Goal: Task Accomplishment & Management: Complete application form

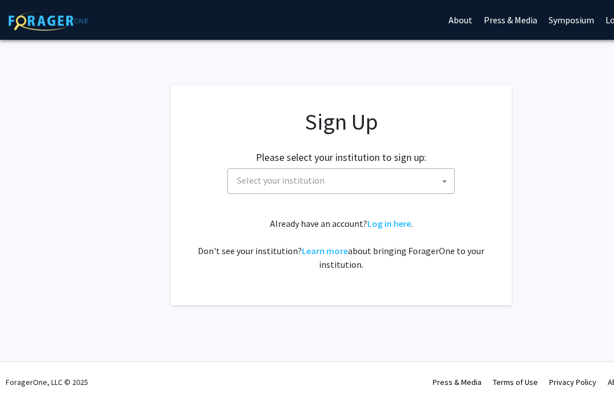
click at [446, 180] on b at bounding box center [444, 181] width 5 height 3
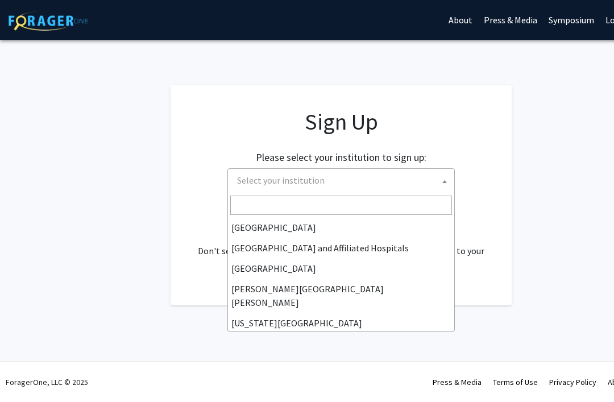
scroll to position [173, 0]
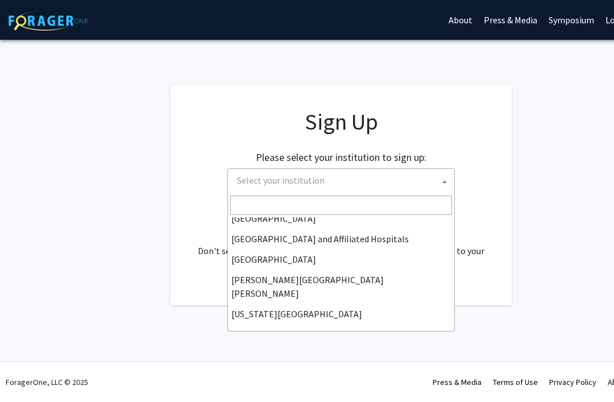
select select "1"
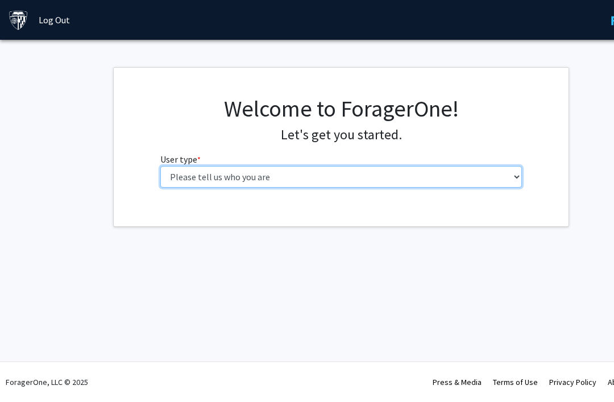
click at [502, 175] on select "Please tell us who you are Undergraduate Student Master's Student Doctoral Cand…" at bounding box center [341, 177] width 362 height 22
click at [472, 168] on select "Please tell us who you are Undergraduate Student Master's Student Doctoral Cand…" at bounding box center [341, 177] width 362 height 22
click at [490, 170] on select "Please tell us who you are Undergraduate Student Master's Student Doctoral Cand…" at bounding box center [341, 177] width 362 height 22
select select "2: masters"
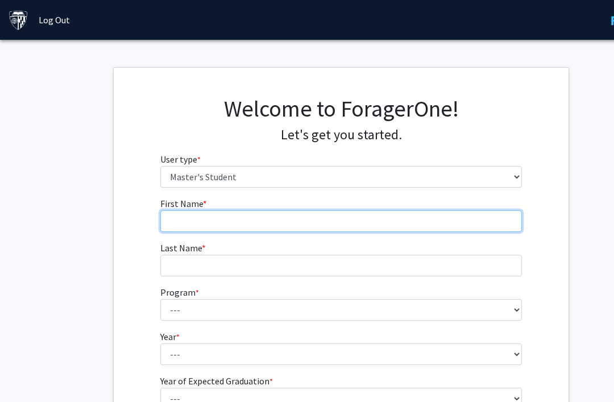
click at [434, 222] on input "First Name * required" at bounding box center [341, 221] width 362 height 22
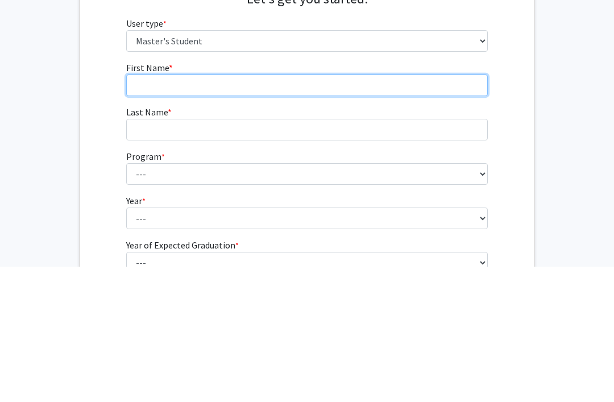
type input "Ireti"
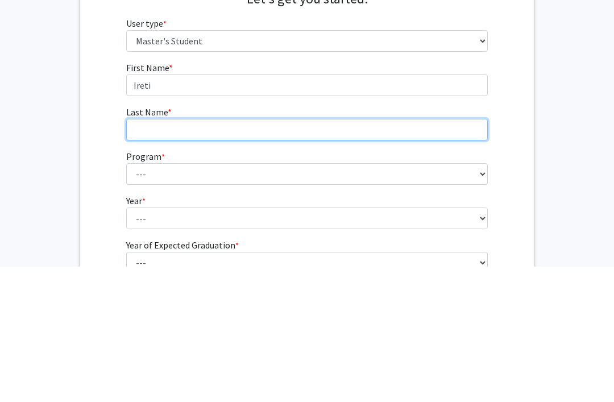
type input "Akinde"
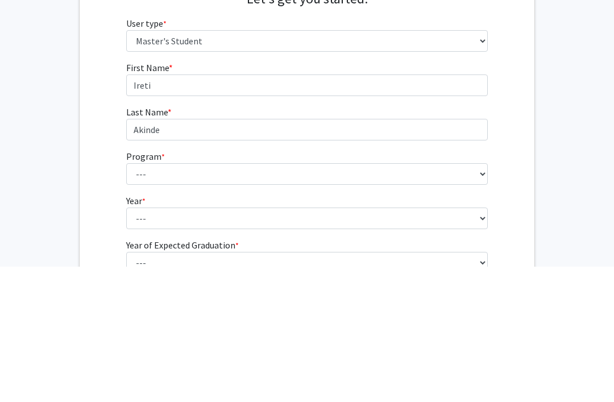
scroll to position [135, 34]
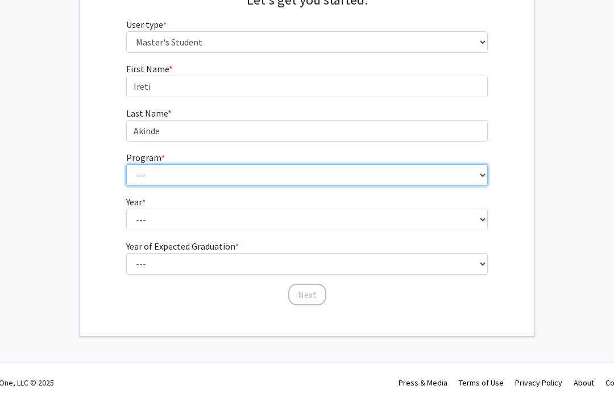
click at [422, 176] on select "--- Anatomy Education Applied and Computational Mathematics Applied Biomedical …" at bounding box center [307, 175] width 362 height 22
select select "95: 80"
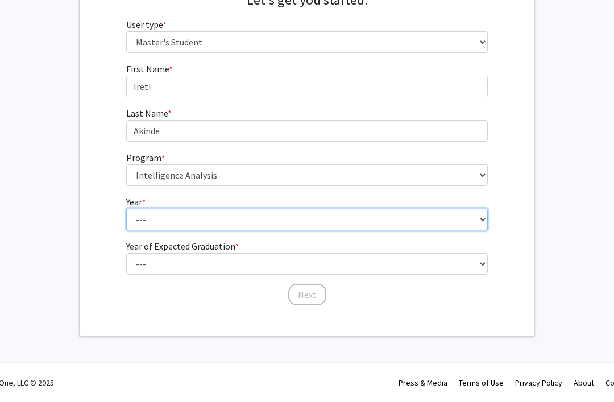
click at [355, 221] on select "--- First Year Second Year" at bounding box center [307, 220] width 362 height 22
select select "1: first_year"
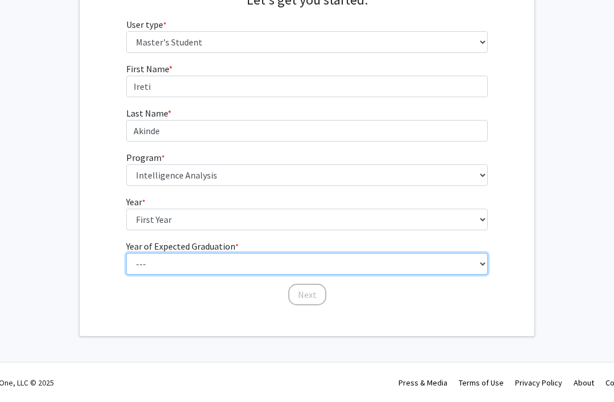
click at [356, 270] on select "--- 2025 2026 2027 2028 2029 2030 2031 2032 2033 2034" at bounding box center [307, 264] width 362 height 22
click at [309, 255] on select "--- 2025 2026 2027 2028 2029 2030 2031 2032 2033 2034" at bounding box center [307, 264] width 362 height 22
select select "3: 2027"
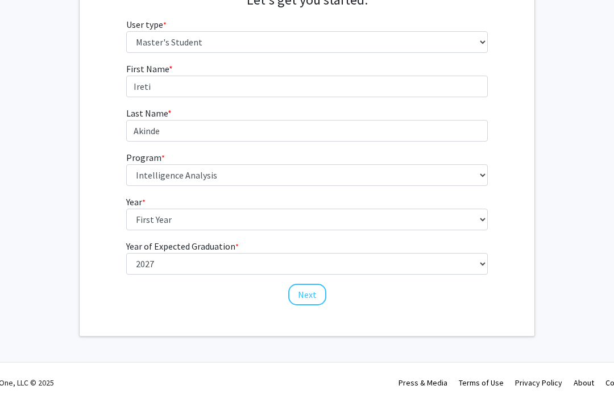
click at [314, 293] on button "Next" at bounding box center [307, 295] width 38 height 22
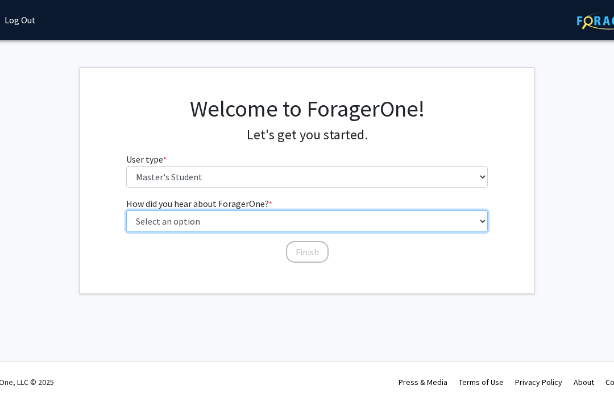
click at [363, 219] on select "Select an option Peer/student recommendation Faculty/staff recommendation Unive…" at bounding box center [307, 221] width 362 height 22
select select "3: university_website"
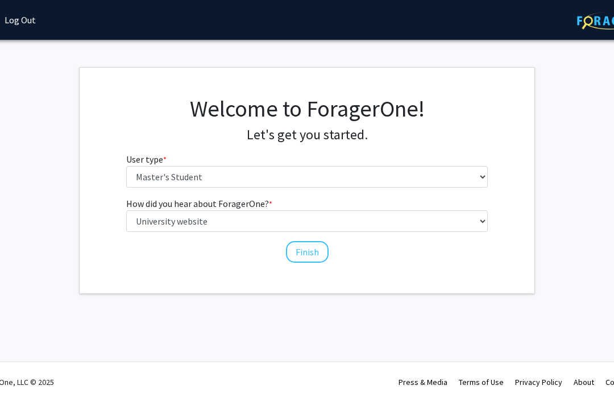
click at [318, 252] on button "Finish" at bounding box center [307, 252] width 43 height 22
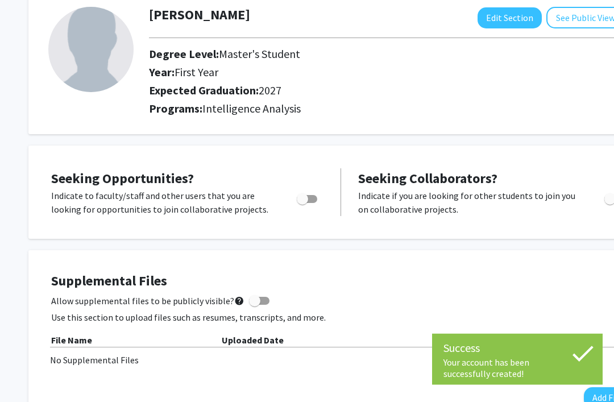
scroll to position [68, 0]
click at [311, 195] on span "Toggle" at bounding box center [307, 199] width 20 height 8
click at [302, 203] on input "Are you actively seeking opportunities?" at bounding box center [302, 203] width 1 height 1
checkbox input "true"
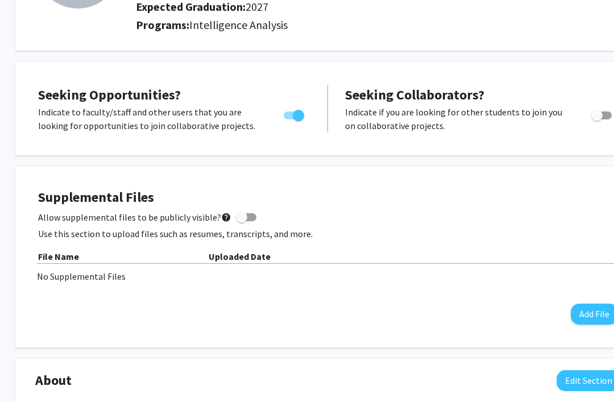
scroll to position [152, 11]
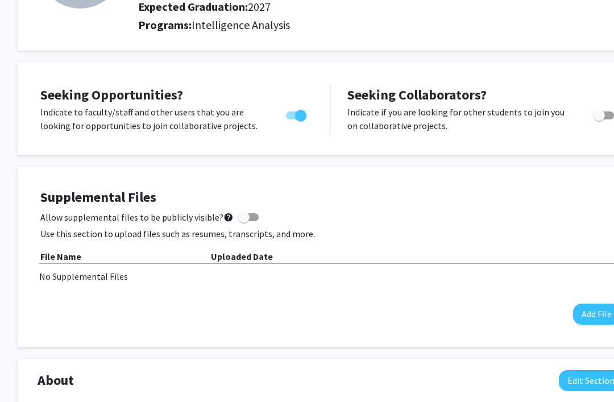
click at [587, 310] on button "Add File" at bounding box center [596, 313] width 47 height 21
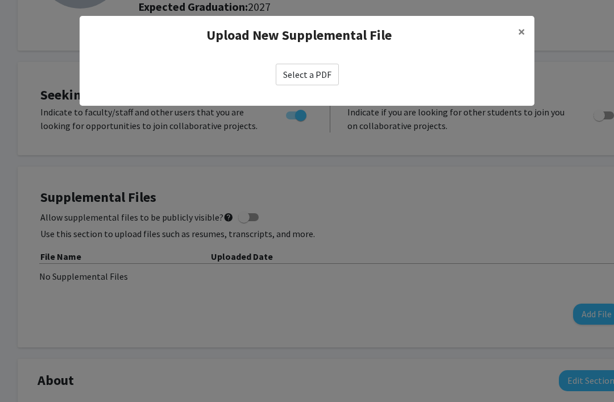
click at [322, 73] on label "Select a PDF" at bounding box center [307, 75] width 63 height 22
click at [0, 0] on input "Select a PDF" at bounding box center [0, 0] width 0 height 0
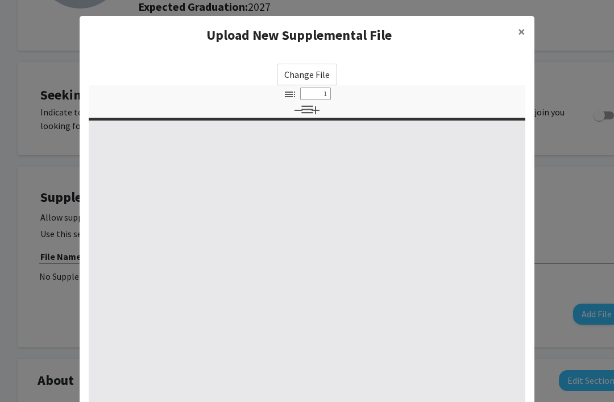
select select "custom"
type input "0"
select select "custom"
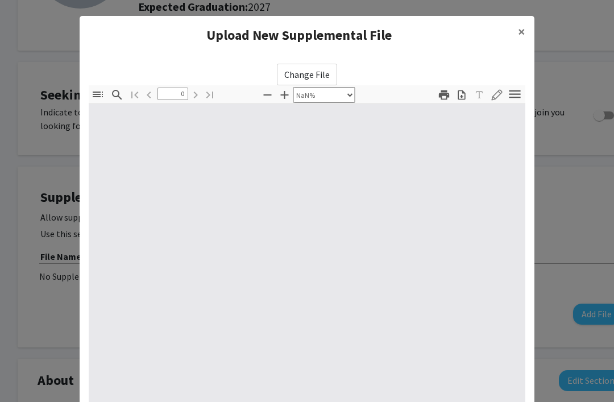
type input "1"
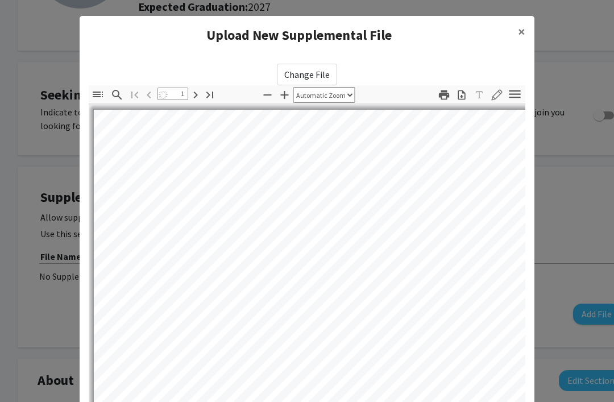
select select "auto"
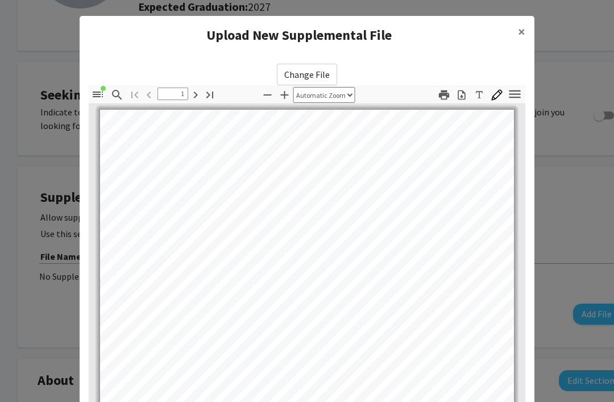
click at [309, 77] on label "Change File" at bounding box center [307, 75] width 60 height 22
click at [0, 0] on input "Change File" at bounding box center [0, 0] width 0 height 0
type input "0"
select select "custom"
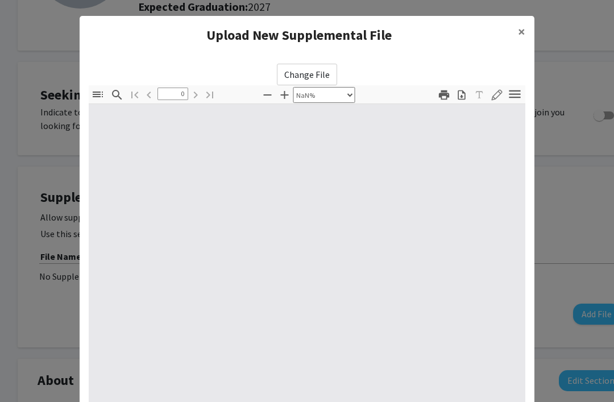
type input "1"
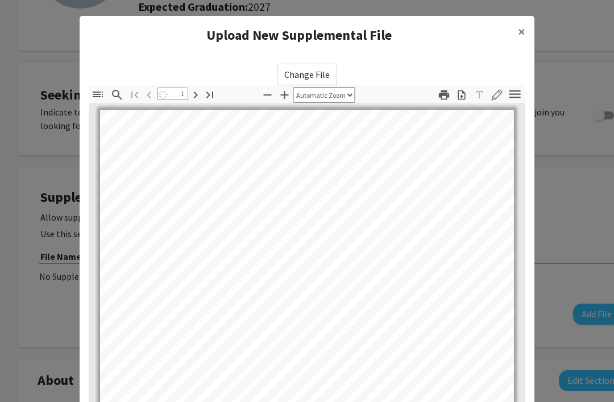
scroll to position [6, 0]
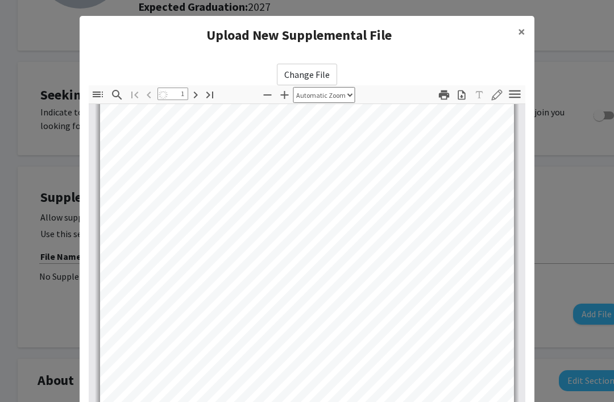
select select "auto"
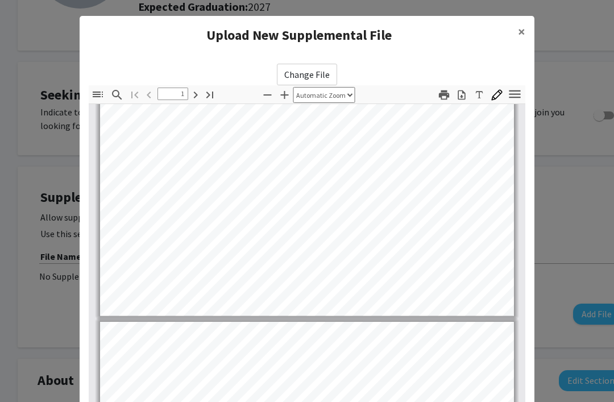
type input "2"
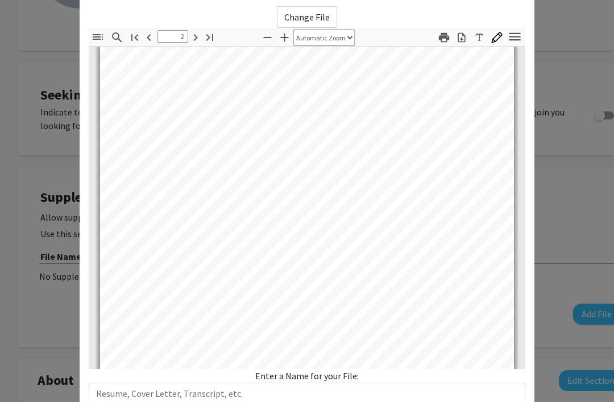
scroll to position [74, 0]
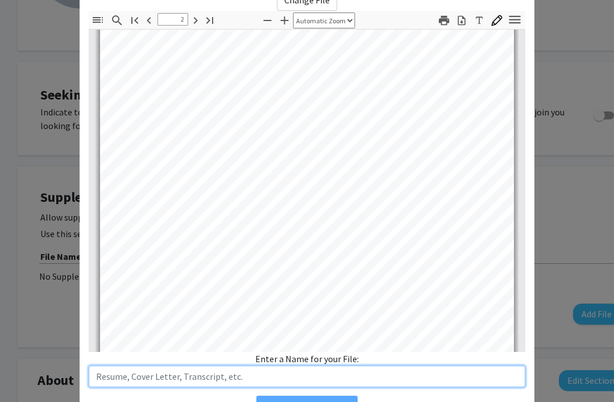
click at [356, 371] on input "text" at bounding box center [307, 376] width 436 height 22
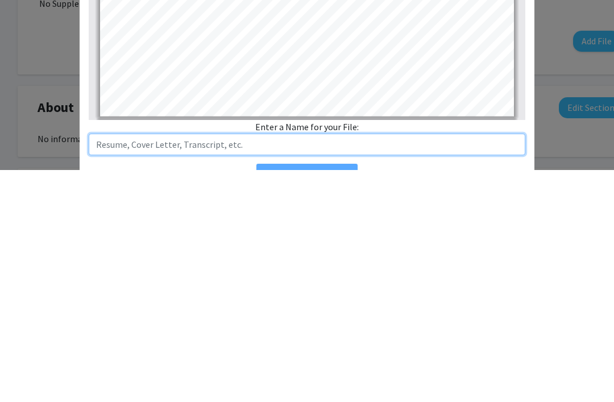
scroll to position [765, 0]
type input "Resume"
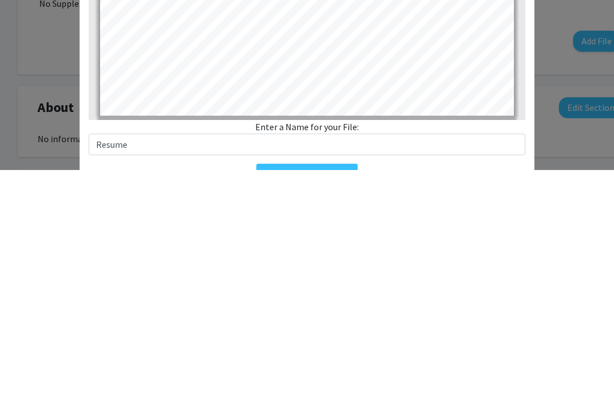
click at [338, 396] on button "Add Supplemental File" at bounding box center [306, 406] width 101 height 20
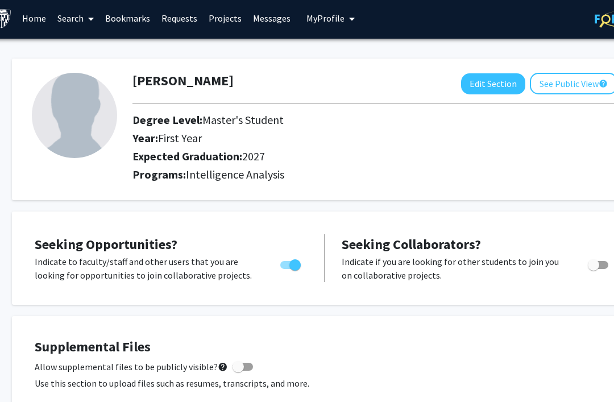
scroll to position [0, 16]
